Goal: Task Accomplishment & Management: Complete application form

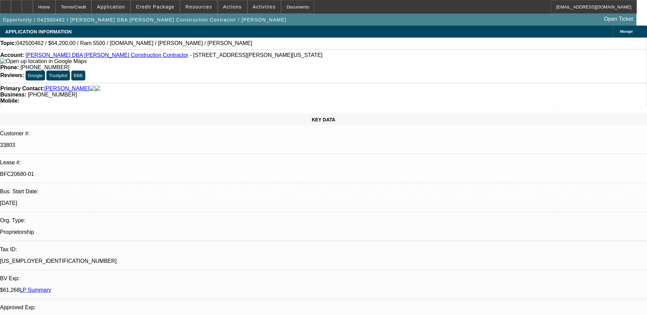
select select "0"
select select "2"
select select "0.1"
select select "0"
select select "2"
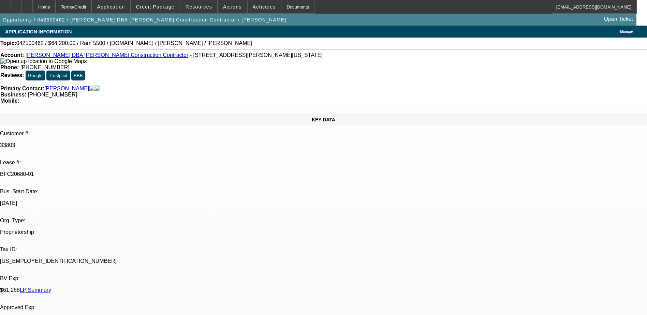
select select "0.1"
select select "0"
select select "2"
select select "0.1"
select select "0"
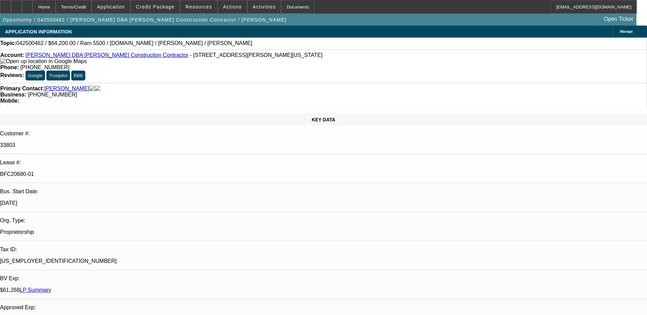
select select "2"
select select "0.1"
select select "1"
select select "2"
select select "4"
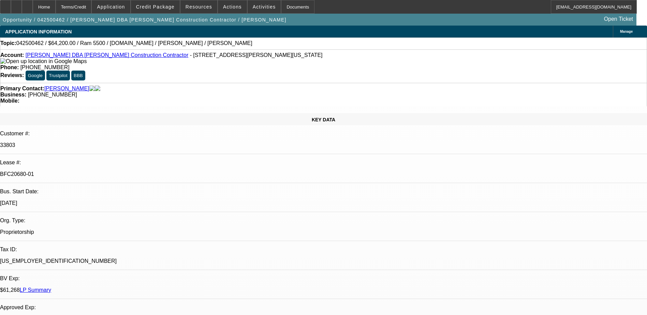
select select "1"
select select "2"
select select "4"
select select "1"
select select "2"
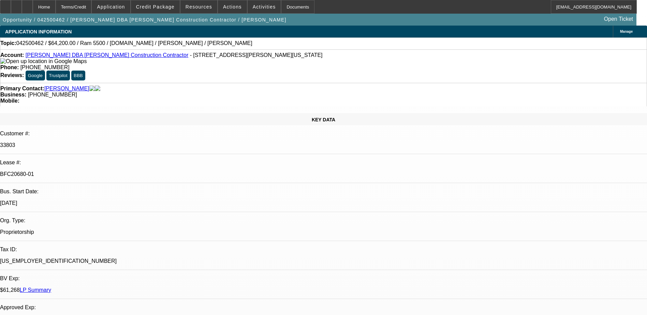
select select "4"
select select "1"
select select "2"
select select "4"
click at [161, 11] on span at bounding box center [155, 7] width 49 height 16
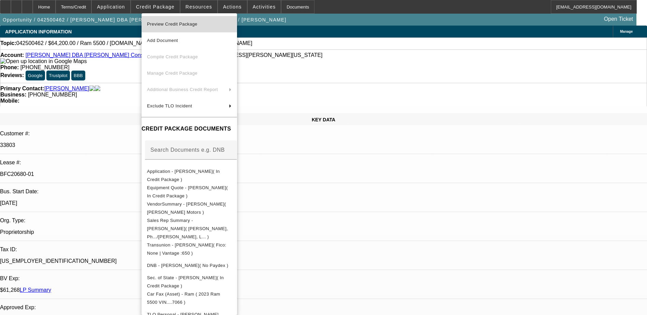
click at [205, 21] on span "Preview Credit Package" at bounding box center [189, 24] width 85 height 8
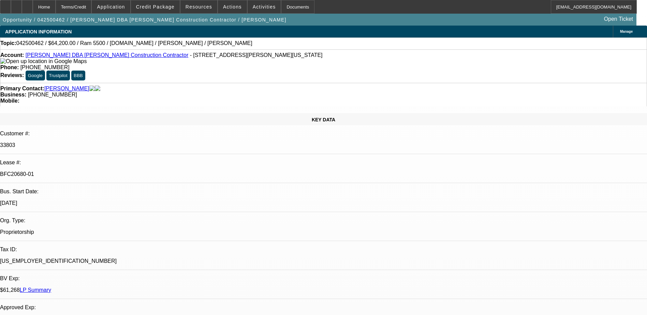
click at [203, 83] on div "Primary Contact: Harvey, Terry Business: (913) 488-7106 Mobile:" at bounding box center [323, 95] width 647 height 24
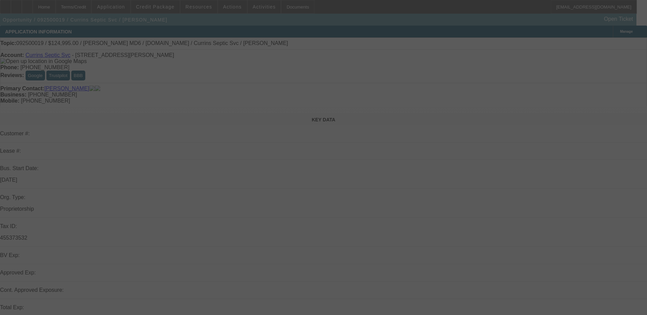
select select "0"
select select "2"
select select "0.1"
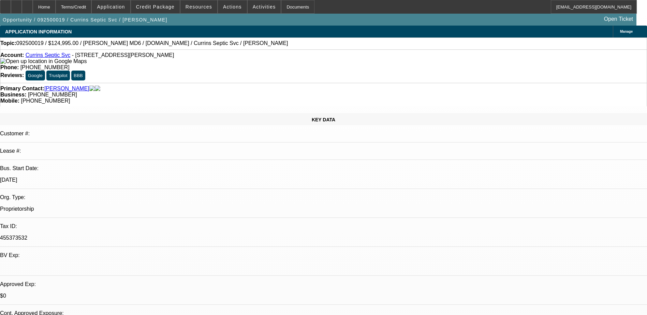
select select "1"
select select "2"
select select "4"
click at [286, 92] on div "Business: [PHONE_NUMBER]" at bounding box center [323, 95] width 647 height 6
click at [16, 4] on icon at bounding box center [16, 4] width 0 height 0
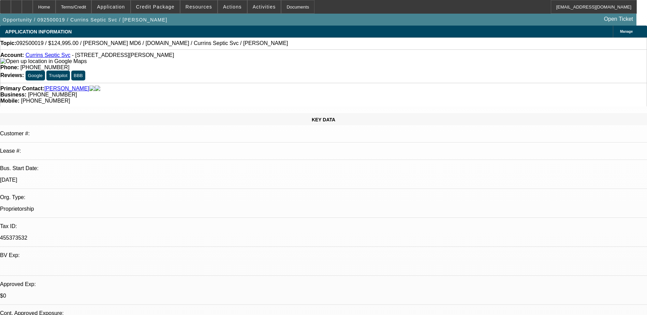
drag, startPoint x: 513, startPoint y: 264, endPoint x: 499, endPoint y: 266, distance: 14.4
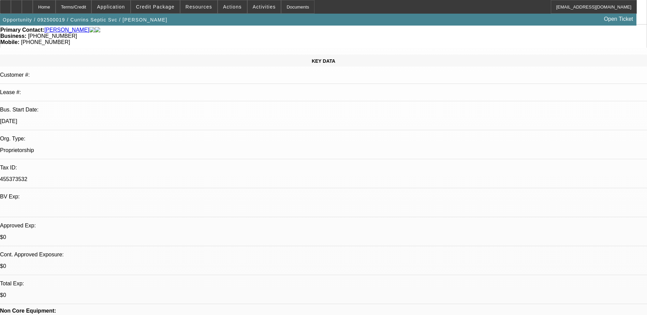
scroll to position [136, 0]
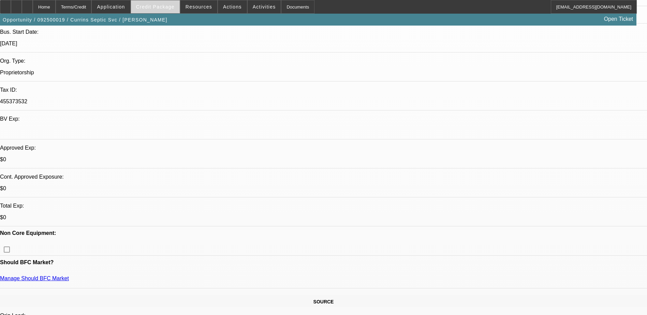
click at [164, 9] on span "Credit Package" at bounding box center [155, 6] width 39 height 5
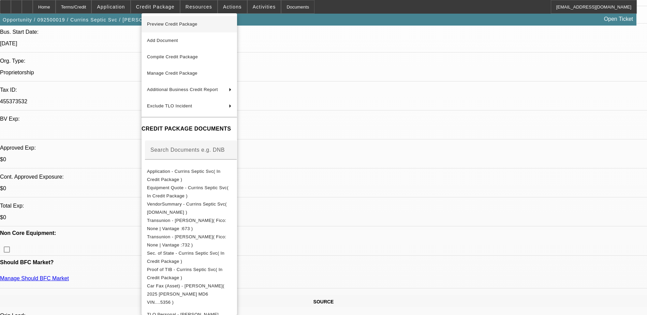
click at [201, 24] on span "Preview Credit Package" at bounding box center [189, 24] width 85 height 8
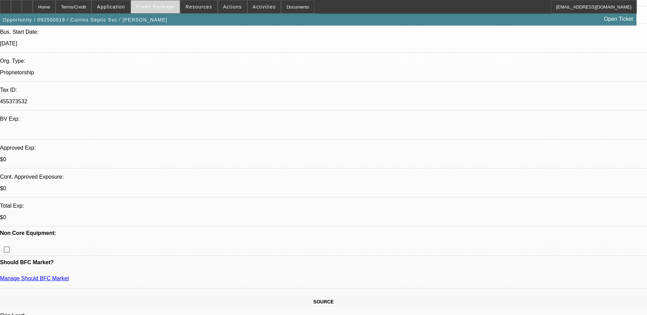
click at [164, 2] on span at bounding box center [155, 7] width 49 height 16
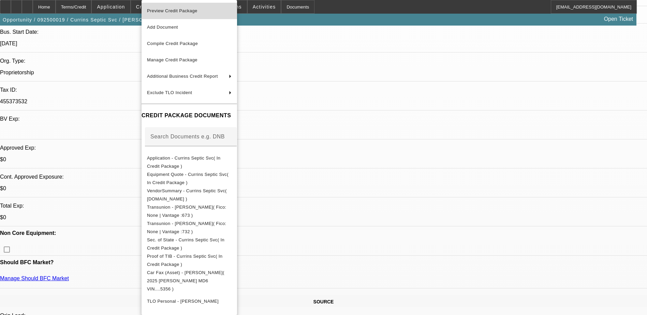
click at [189, 12] on span "Preview Credit Package" at bounding box center [172, 10] width 50 height 5
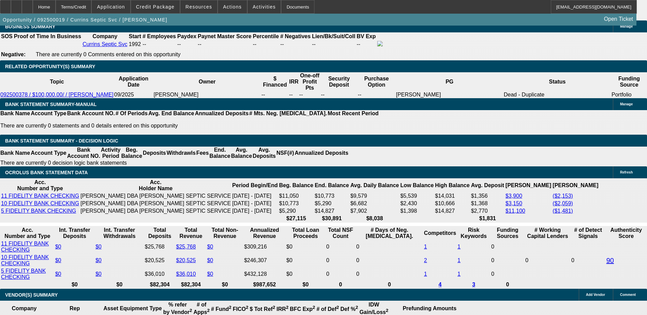
scroll to position [1092, 0]
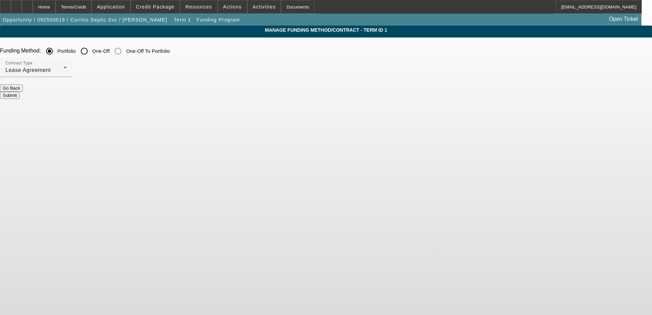
click at [91, 52] on input "One-Off" at bounding box center [84, 51] width 14 height 14
radio input "true"
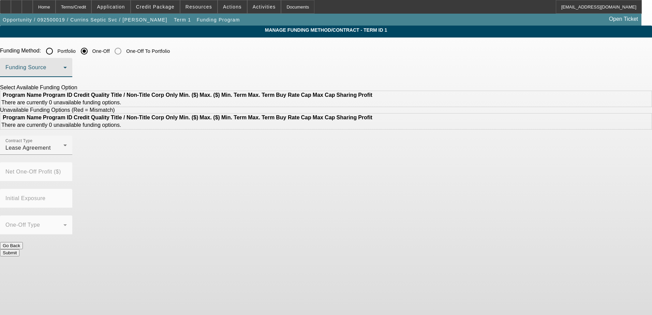
click at [63, 71] on span at bounding box center [34, 70] width 58 height 8
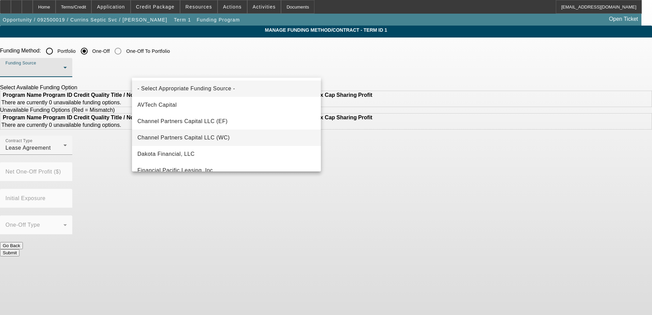
click at [242, 138] on mat-option "Channel Partners Capital LLC (WC)" at bounding box center [226, 138] width 189 height 16
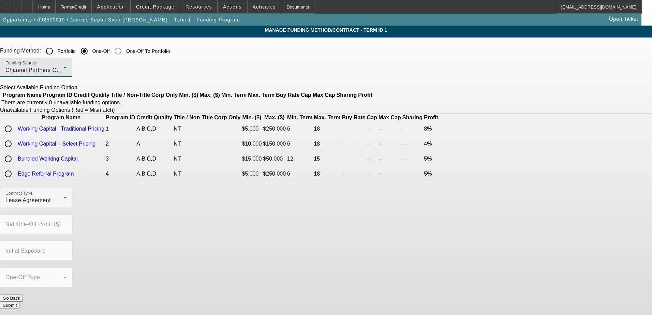
click at [63, 67] on div "Channel Partners Capital LLC (WC)" at bounding box center [34, 70] width 58 height 8
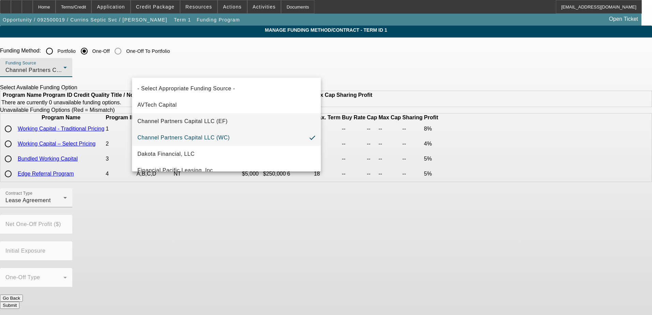
click at [191, 124] on span "Channel Partners Capital LLC (EF)" at bounding box center [182, 121] width 90 height 8
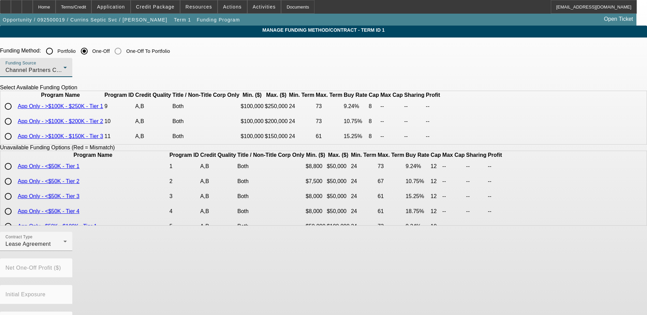
click at [15, 113] on input "radio" at bounding box center [8, 107] width 14 height 14
radio input "true"
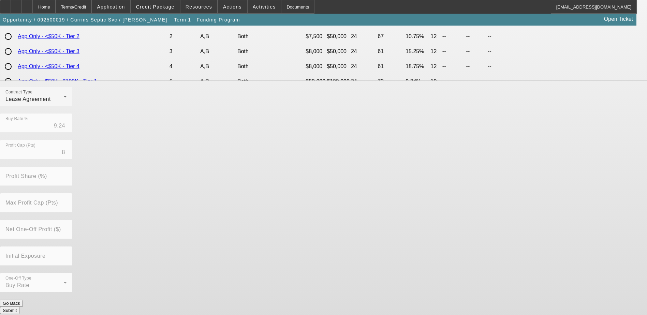
scroll to position [145, 0]
click at [19, 307] on button "Submit" at bounding box center [9, 310] width 19 height 7
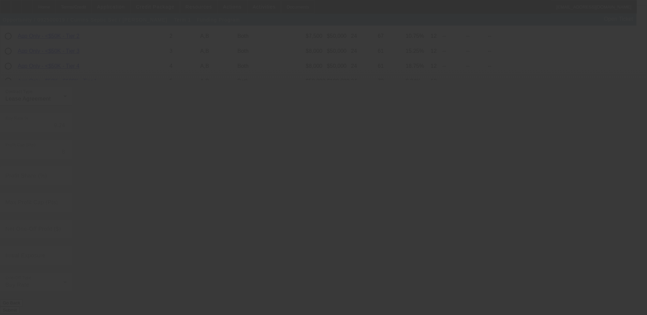
radio input "true"
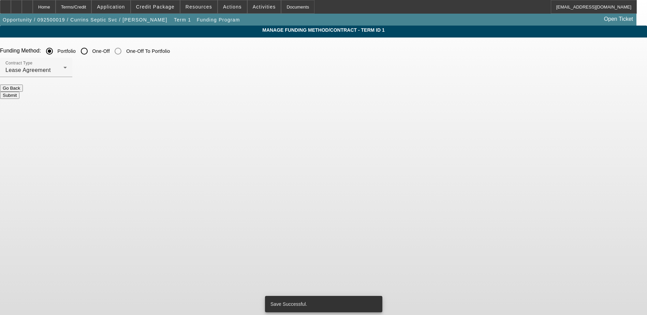
scroll to position [0, 0]
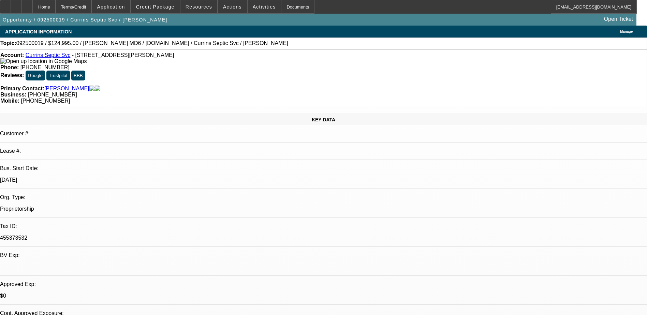
select select "0"
select select "2"
select select "0.1"
select select "4"
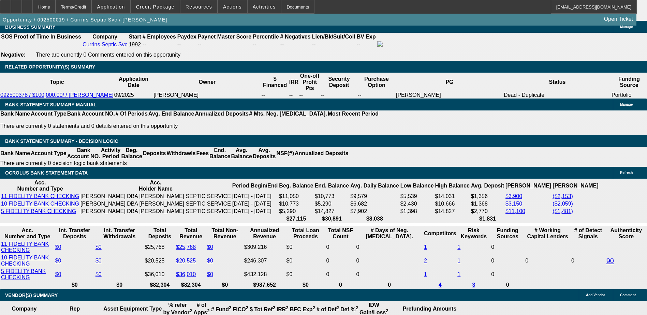
scroll to position [1092, 0]
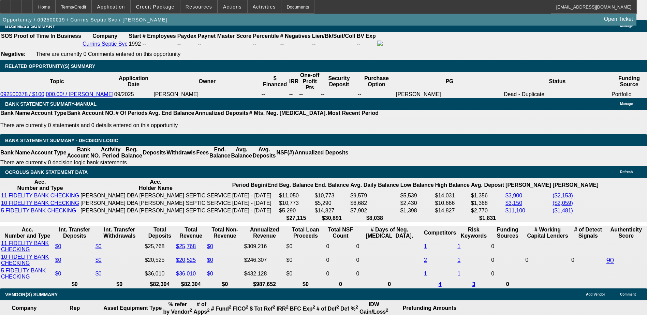
type input "$0.00"
type input "UNKNOWN"
select select "0.1"
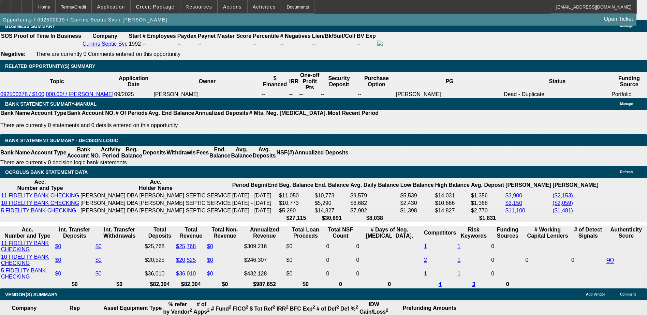
type input "$12,499.50"
select select "0.05"
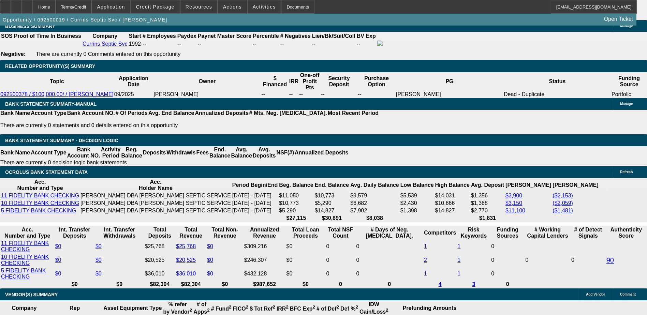
type input "$6,249.75"
drag, startPoint x: 162, startPoint y: 121, endPoint x: 153, endPoint y: 121, distance: 9.2
select select "0"
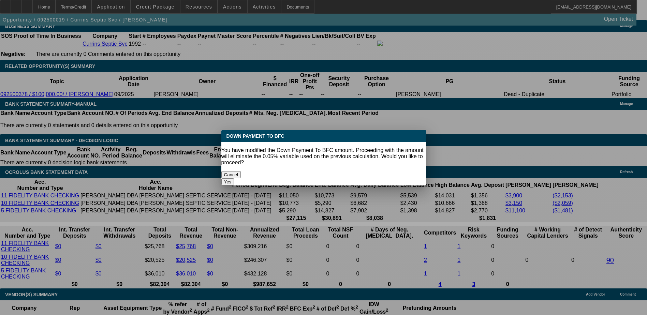
scroll to position [0, 0]
click at [234, 178] on button "Yes" at bounding box center [227, 181] width 13 height 7
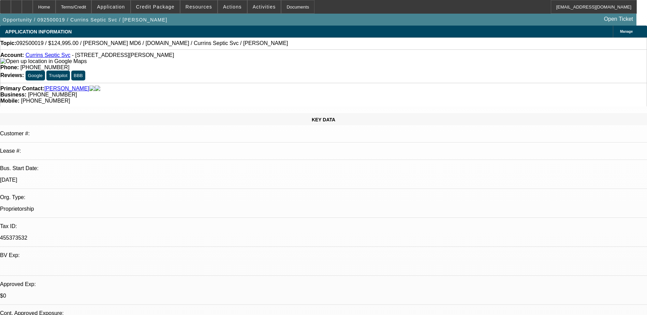
scroll to position [1092, 0]
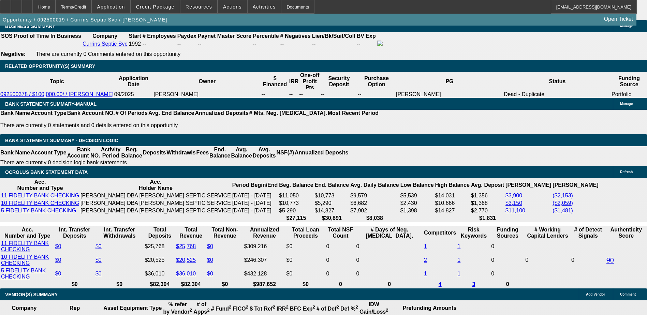
type input "$10,000.00"
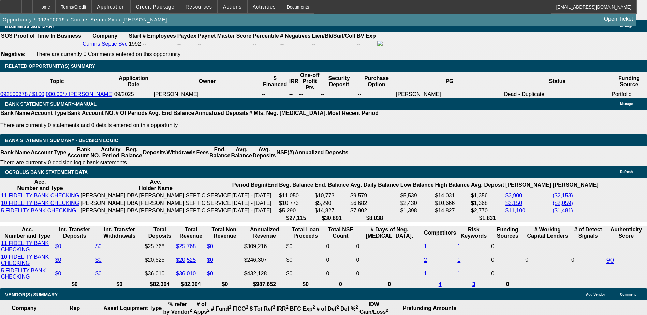
type input "$0.00"
type input "60"
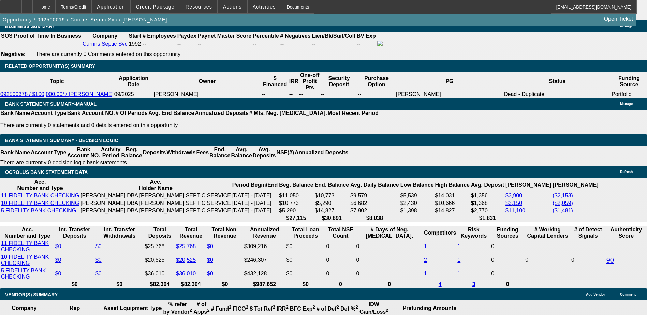
type input "14"
type input "$3,931.40"
type input "$1,965.70"
type input "$5,351.46"
type input "$2,675.73"
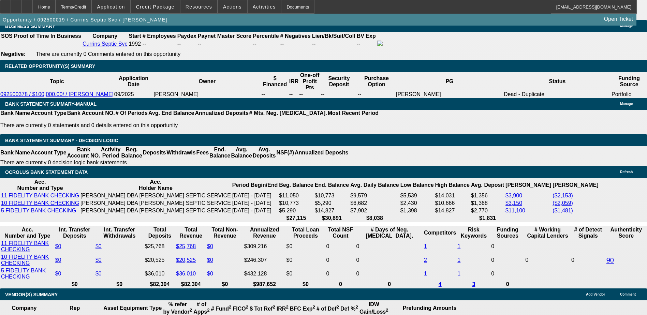
type input "1"
type input "$3,931.40"
type input "$1,965.70"
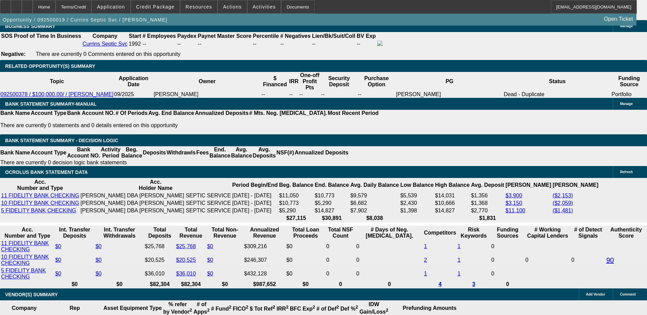
type input "141"
type input "$27,058.30"
type input "$13,529.15"
type input "1413"
type input "1"
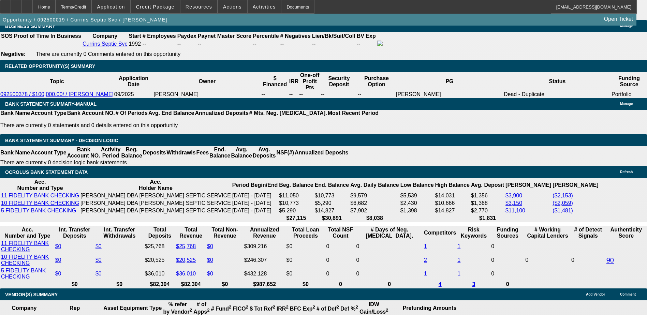
type input "$3,931.40"
type input "$1,965.70"
type input "13"
type input "$5,232.98"
type input "$2,616.49"
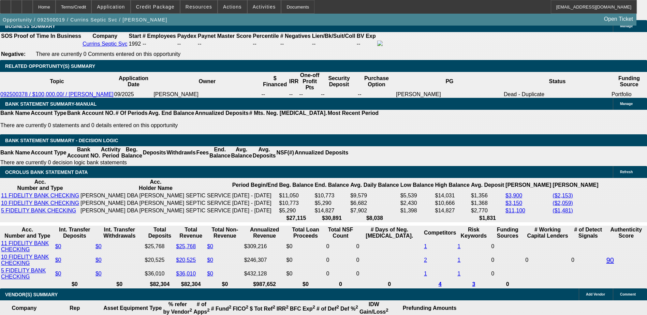
type input "13"
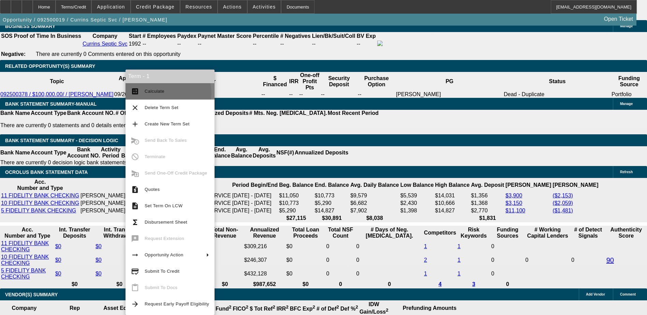
click at [165, 94] on span "Calculate" at bounding box center [177, 91] width 64 height 8
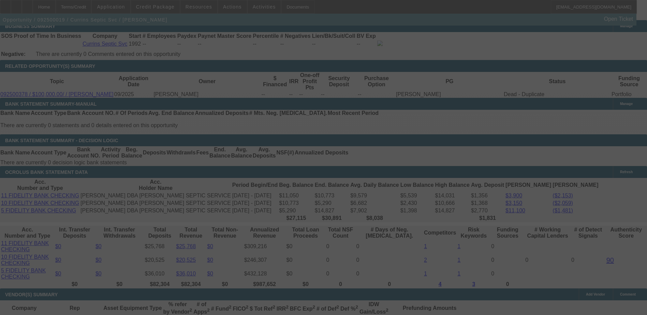
select select "0"
select select "2"
select select "0.1"
select select "4"
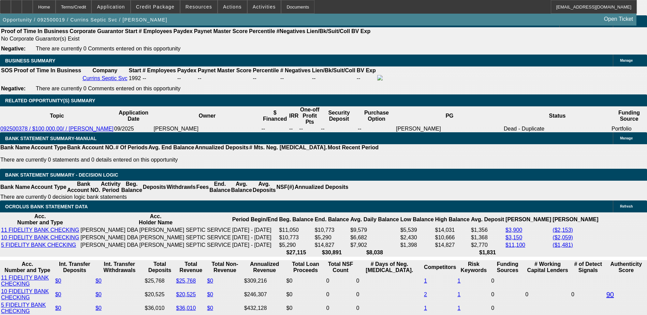
scroll to position [1058, 0]
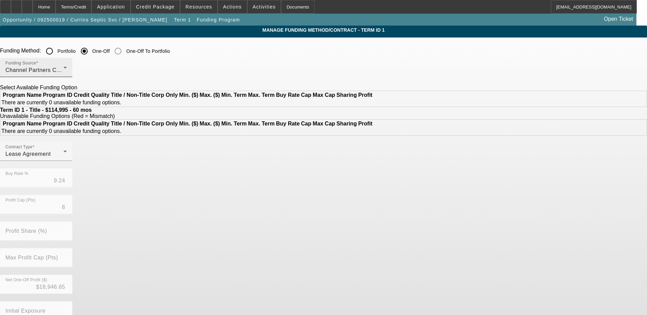
click at [67, 61] on div "Funding Source Channel Partners Capital LLC (EF)" at bounding box center [35, 67] width 61 height 19
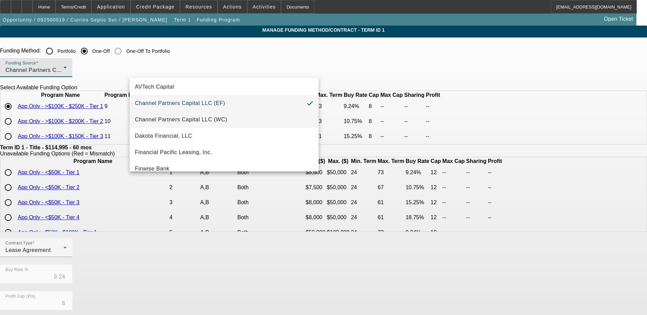
scroll to position [34, 0]
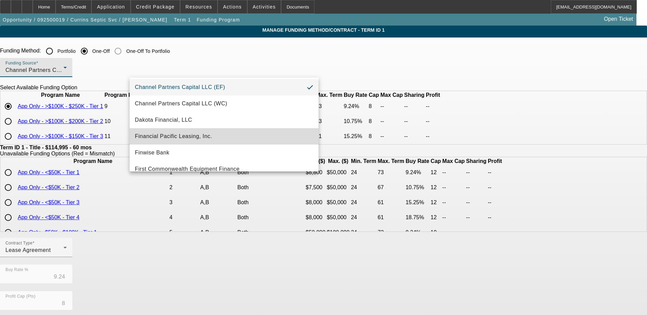
click at [239, 135] on mat-option "Financial Pacific Leasing, Inc." at bounding box center [224, 136] width 189 height 16
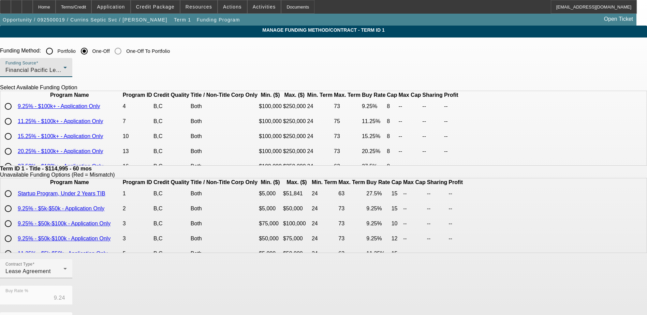
click at [15, 128] on input "radio" at bounding box center [8, 122] width 14 height 14
radio input "true"
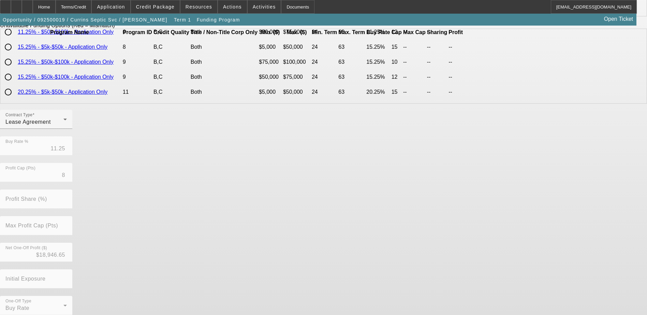
scroll to position [157, 0]
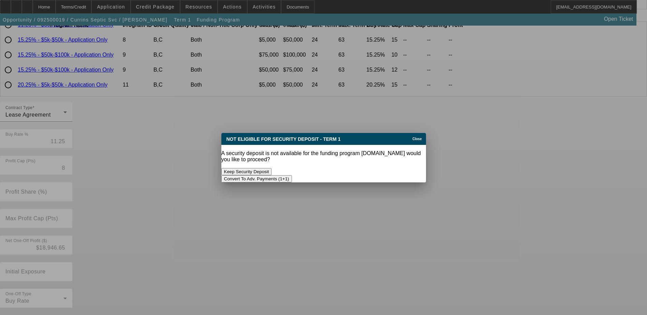
click at [292, 175] on button "Convert To Adv. Payments (1+1)" at bounding box center [256, 178] width 71 height 7
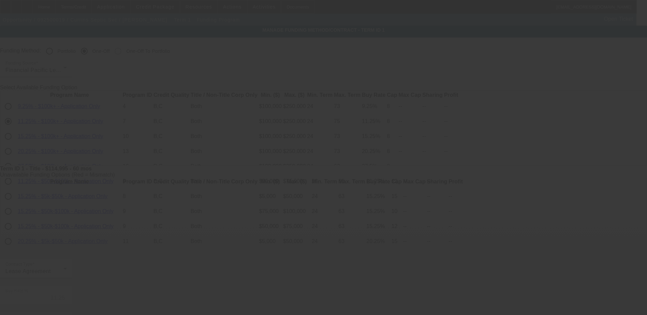
scroll to position [157, 0]
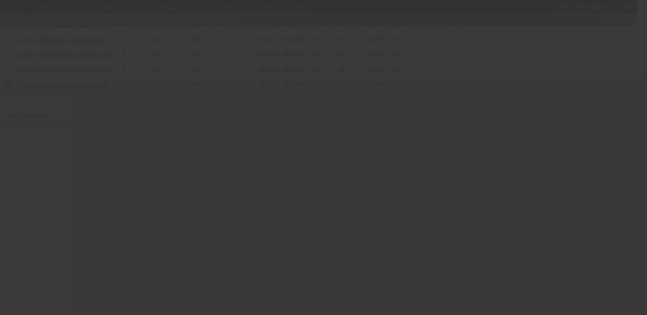
type input "9.24"
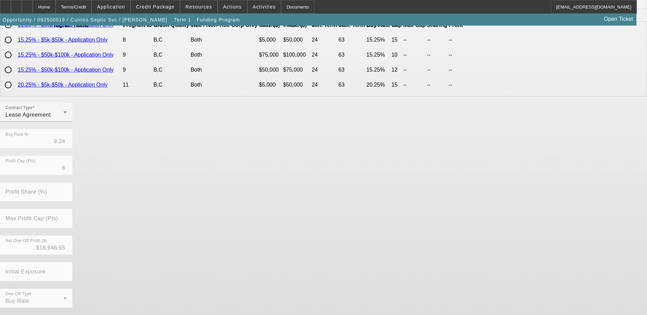
scroll to position [0, 0]
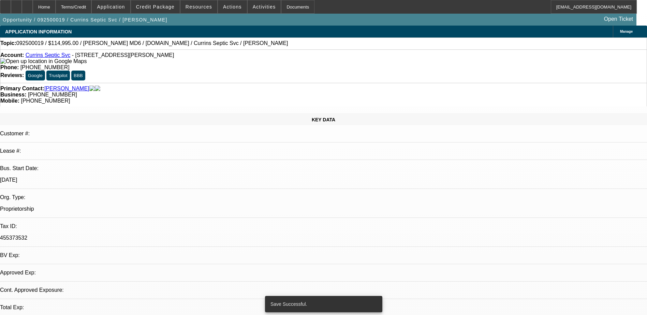
select select "0"
select select "0.1"
select select "4"
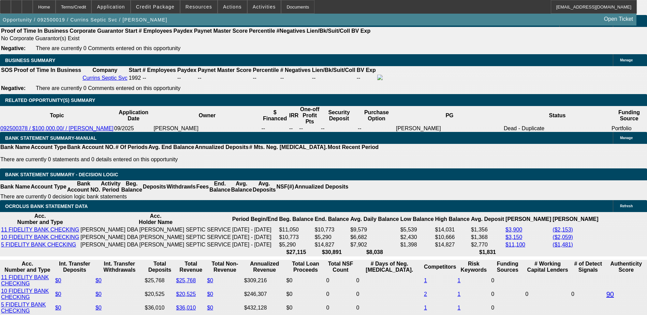
scroll to position [1092, 0]
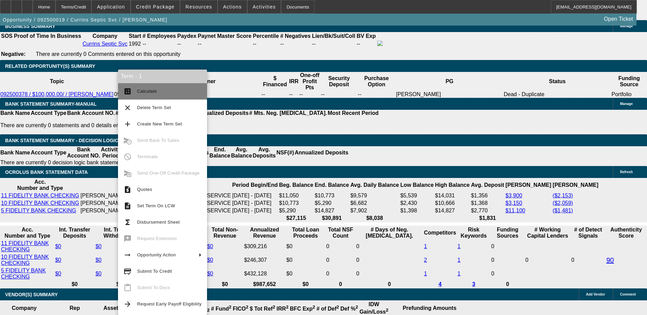
click at [164, 91] on span "Calculate" at bounding box center [169, 91] width 64 height 8
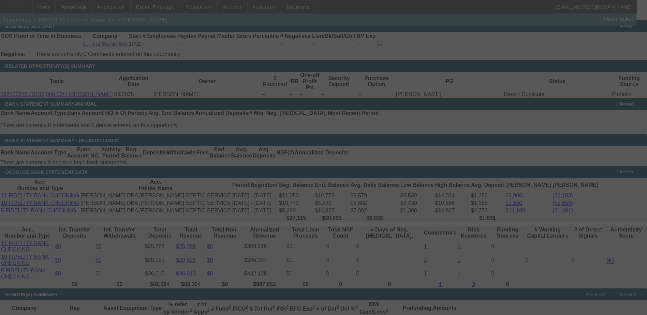
select select "0"
select select "0.1"
select select "4"
